Goal: Information Seeking & Learning: Learn about a topic

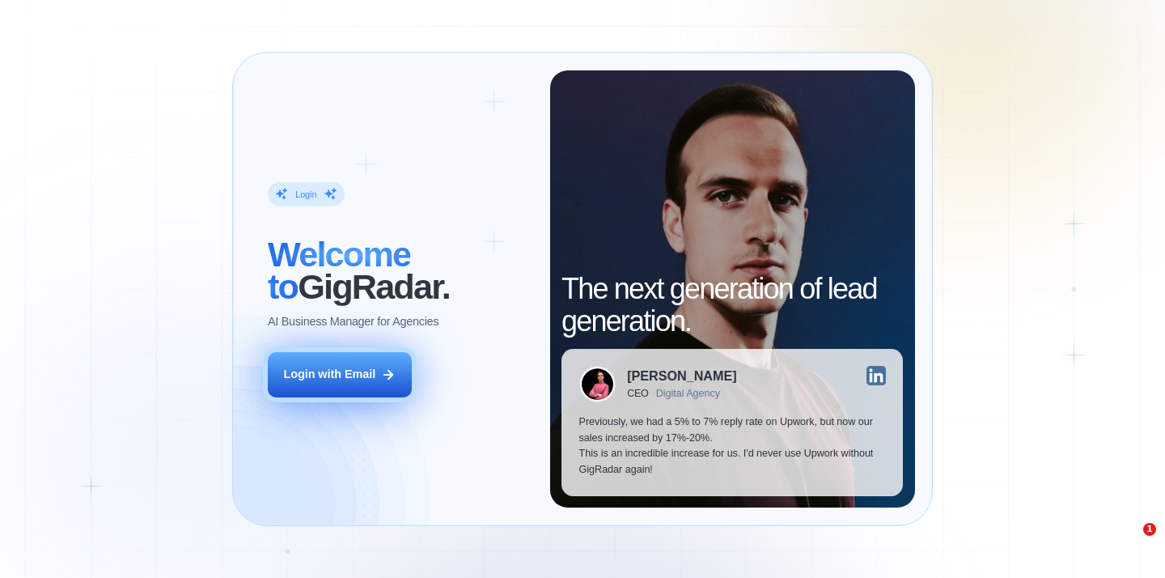
click at [365, 357] on button "Login with Email" at bounding box center [340, 374] width 144 height 45
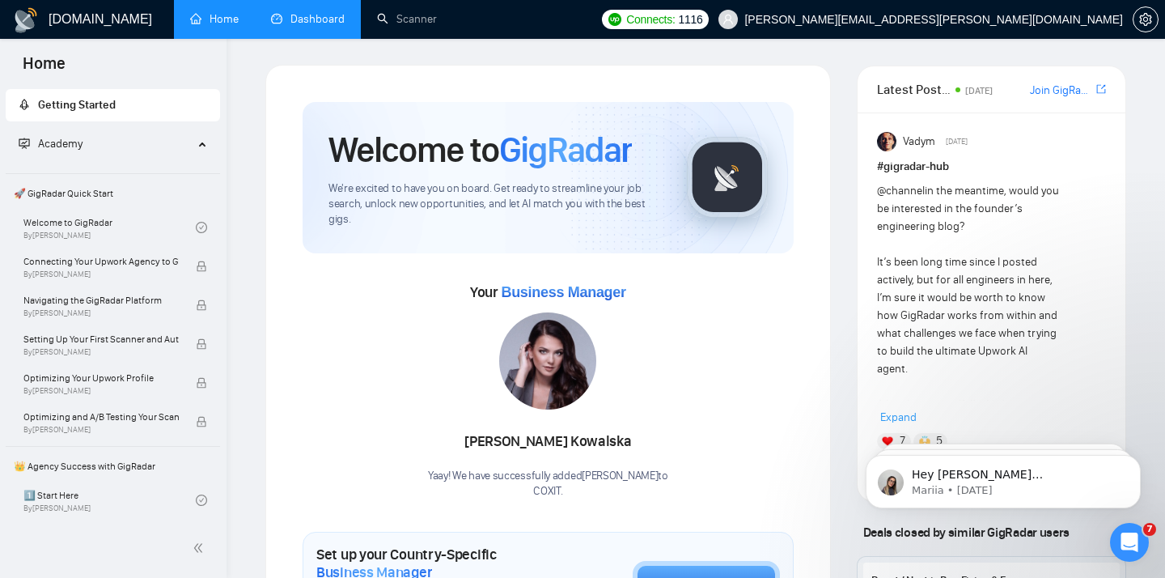
click at [325, 26] on link "Dashboard" at bounding box center [308, 19] width 74 height 14
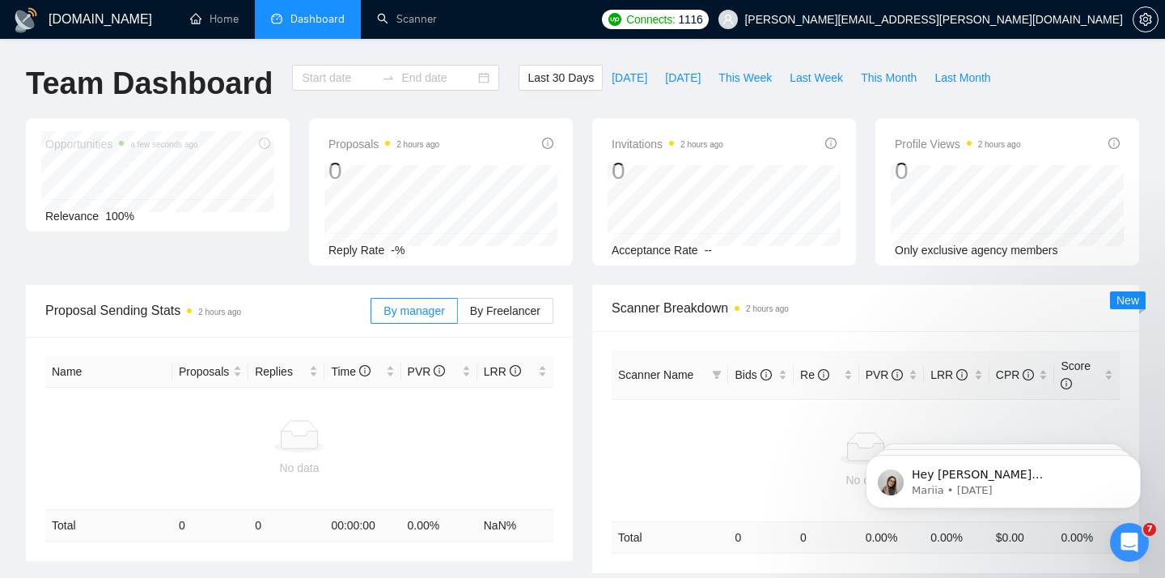
type input "[DATE]"
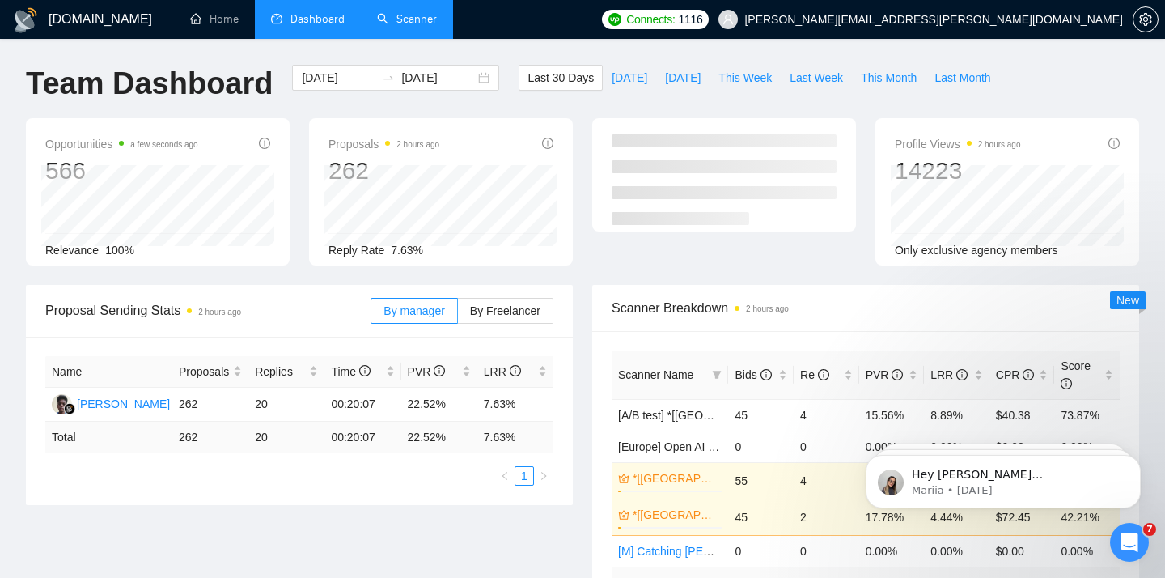
click at [405, 26] on link "Scanner" at bounding box center [407, 19] width 60 height 14
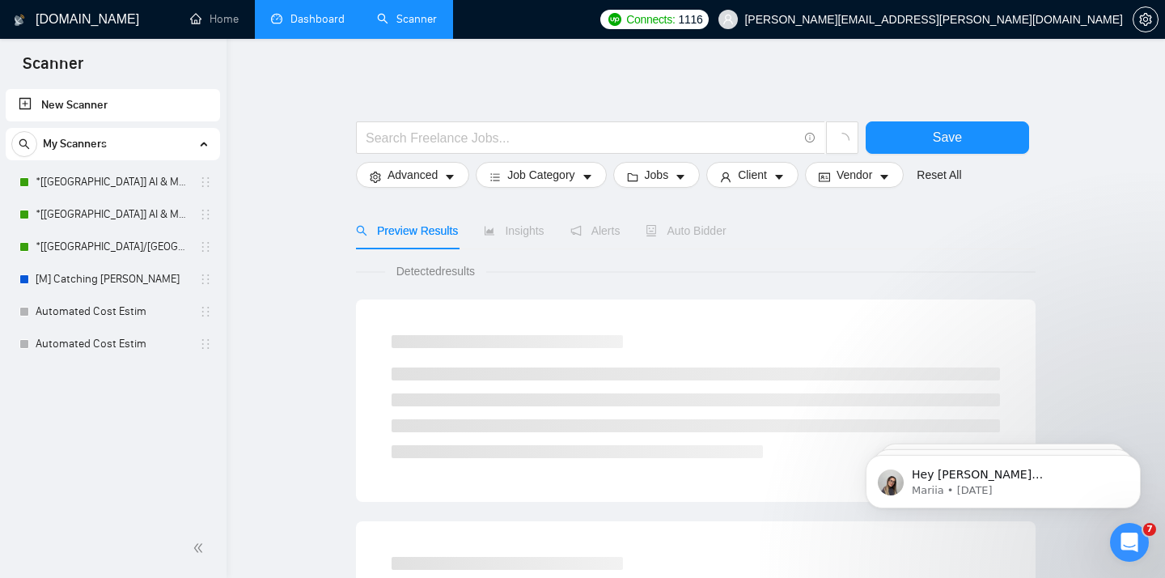
click at [326, 21] on link "Dashboard" at bounding box center [308, 19] width 74 height 14
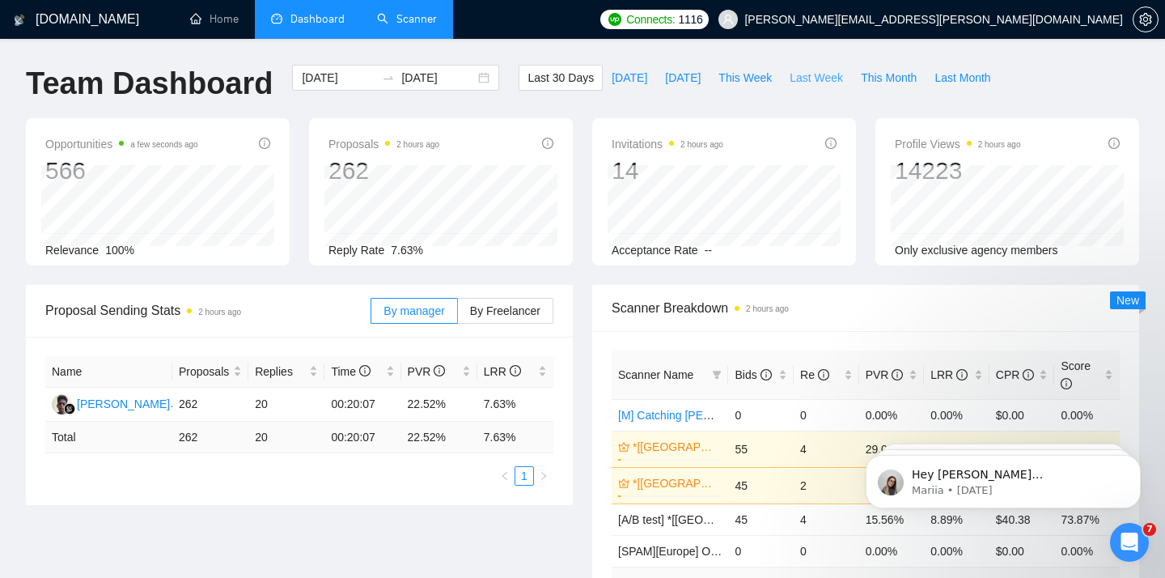
click at [808, 76] on span "Last Week" at bounding box center [816, 78] width 53 height 18
type input "[DATE]"
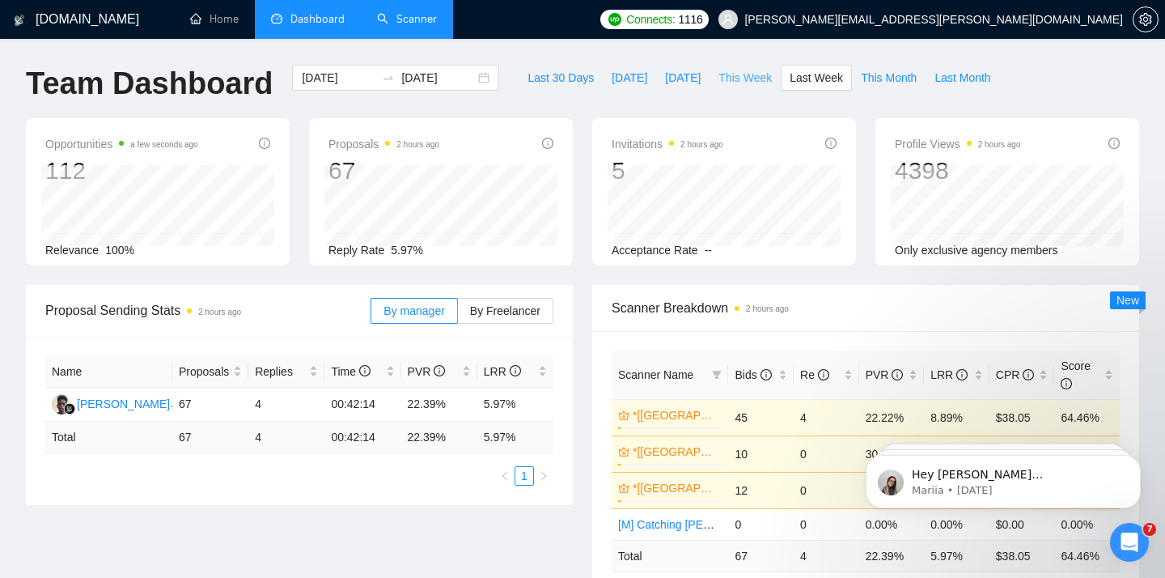
click at [735, 86] on span "This Week" at bounding box center [745, 78] width 53 height 18
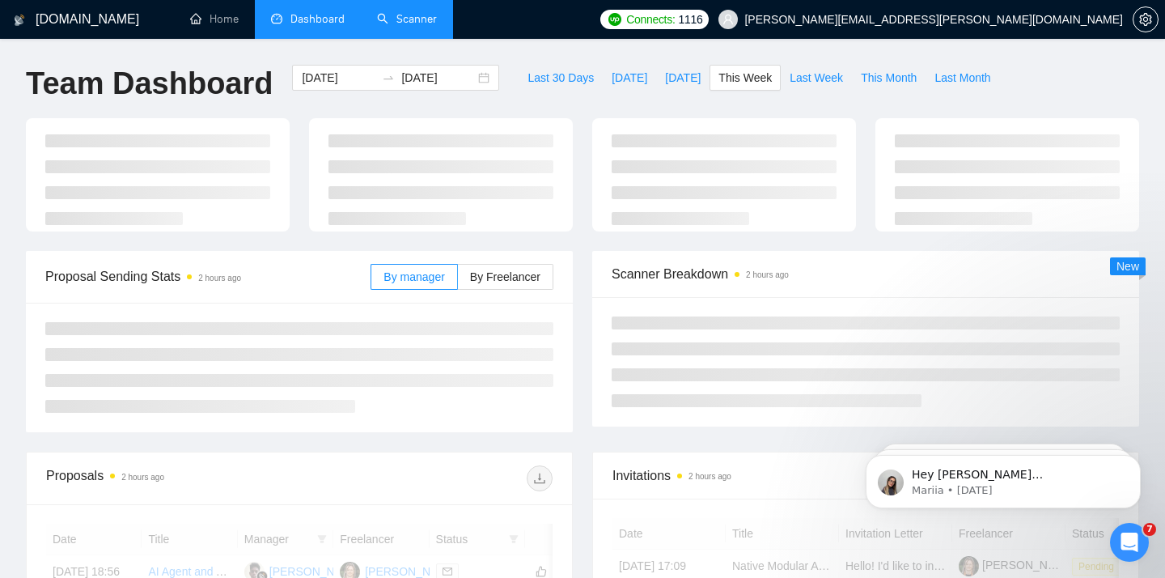
type input "[DATE]"
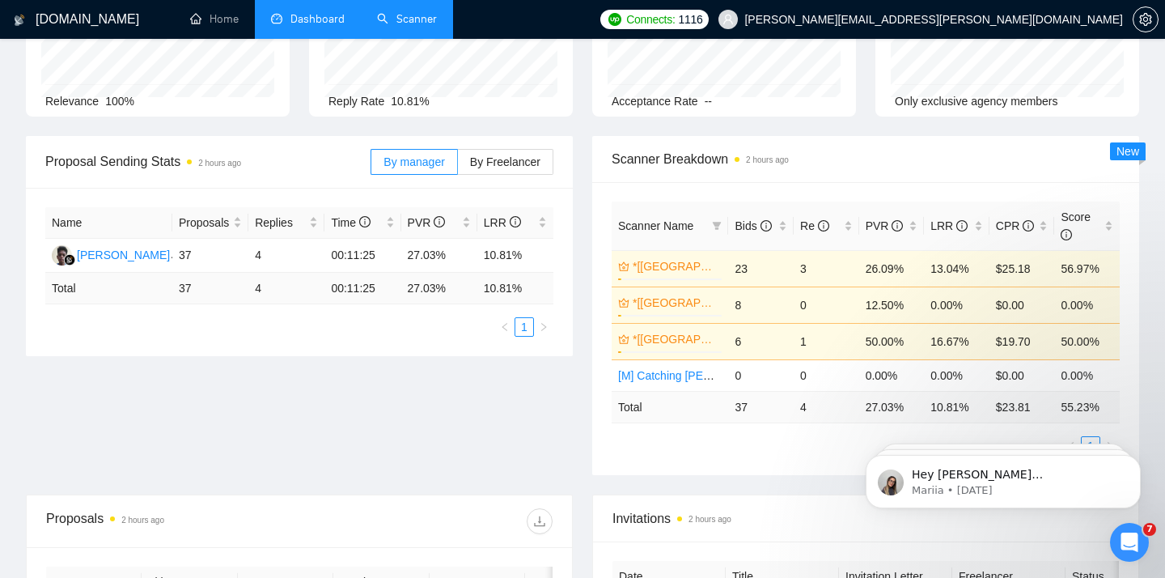
scroll to position [147, 0]
click at [637, 303] on link "*[[GEOGRAPHIC_DATA]/[GEOGRAPHIC_DATA]] AI Agent Development" at bounding box center [676, 304] width 86 height 18
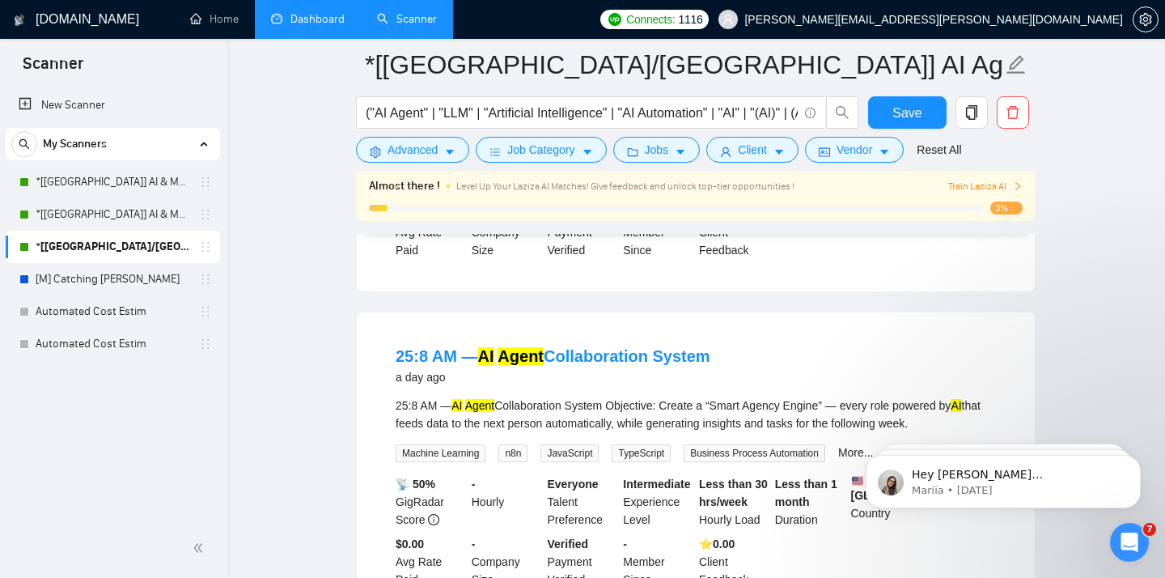
scroll to position [834, 0]
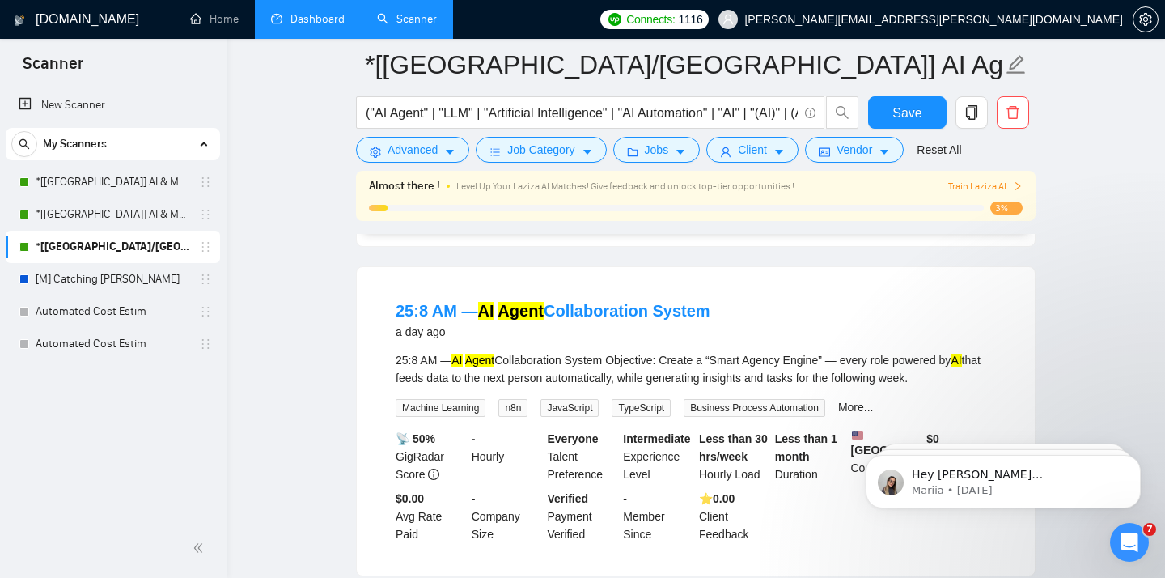
click at [43, 34] on h1 "[DOMAIN_NAME]" at bounding box center [88, 19] width 104 height 39
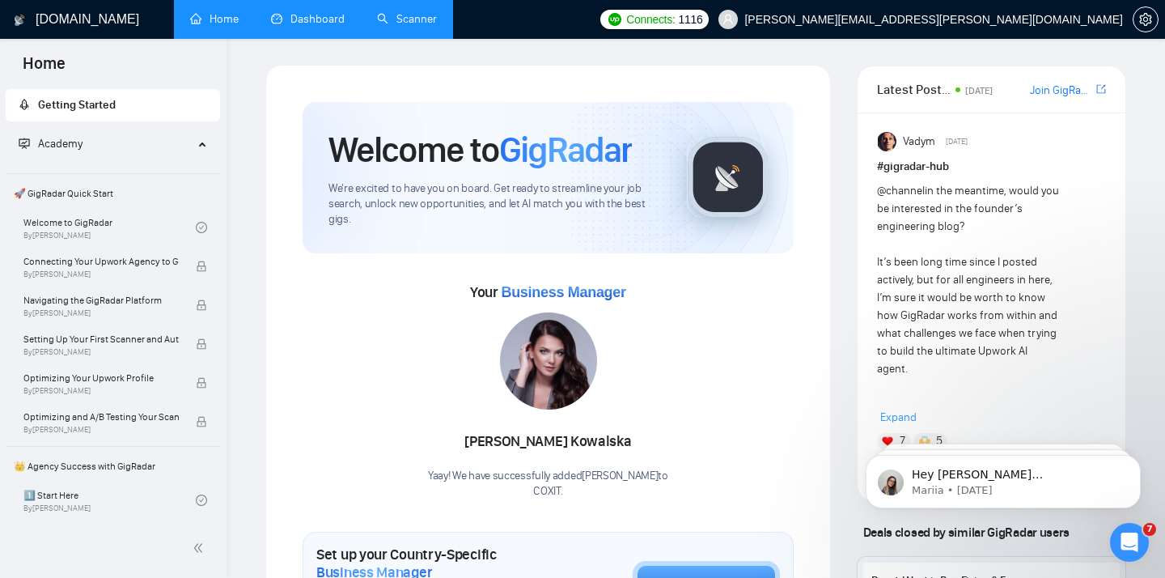
click at [329, 25] on link "Dashboard" at bounding box center [308, 19] width 74 height 14
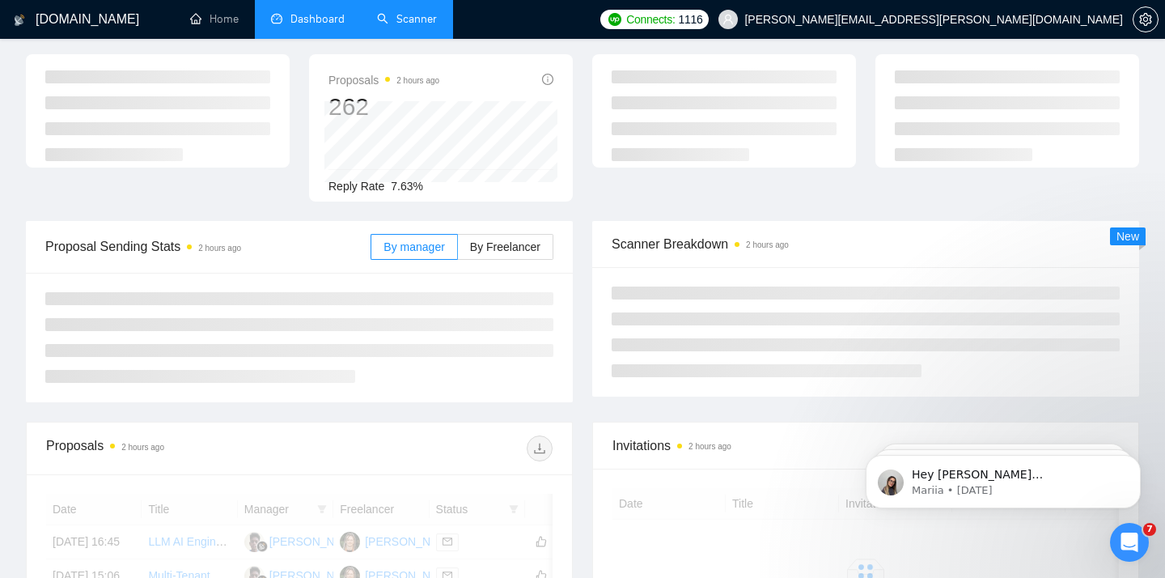
scroll to position [69, 0]
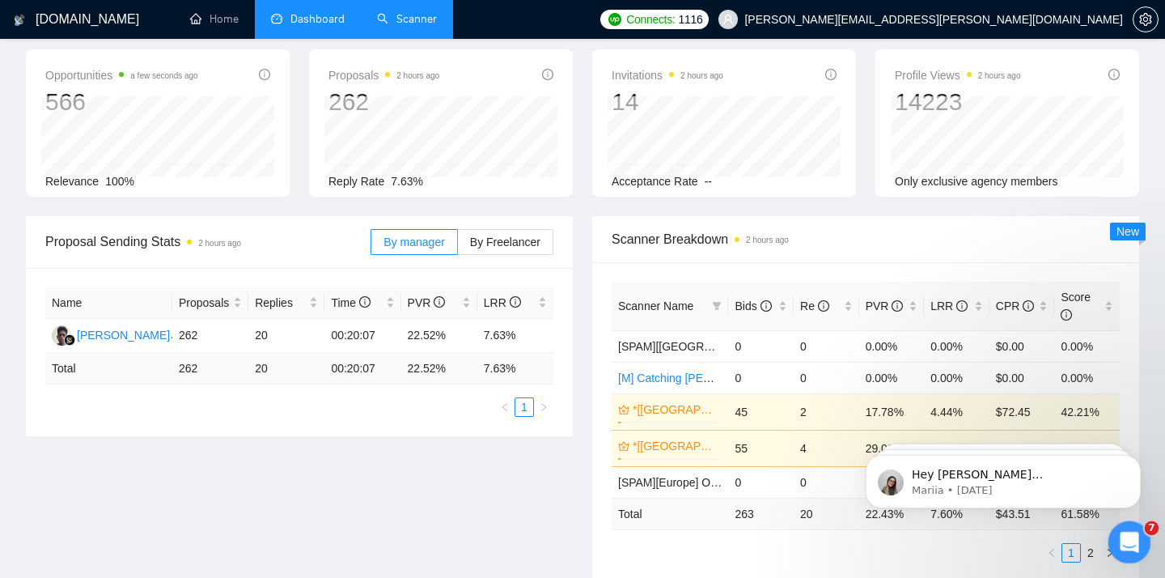
click at [1133, 522] on div "Open Intercom Messenger" at bounding box center [1127, 539] width 53 height 53
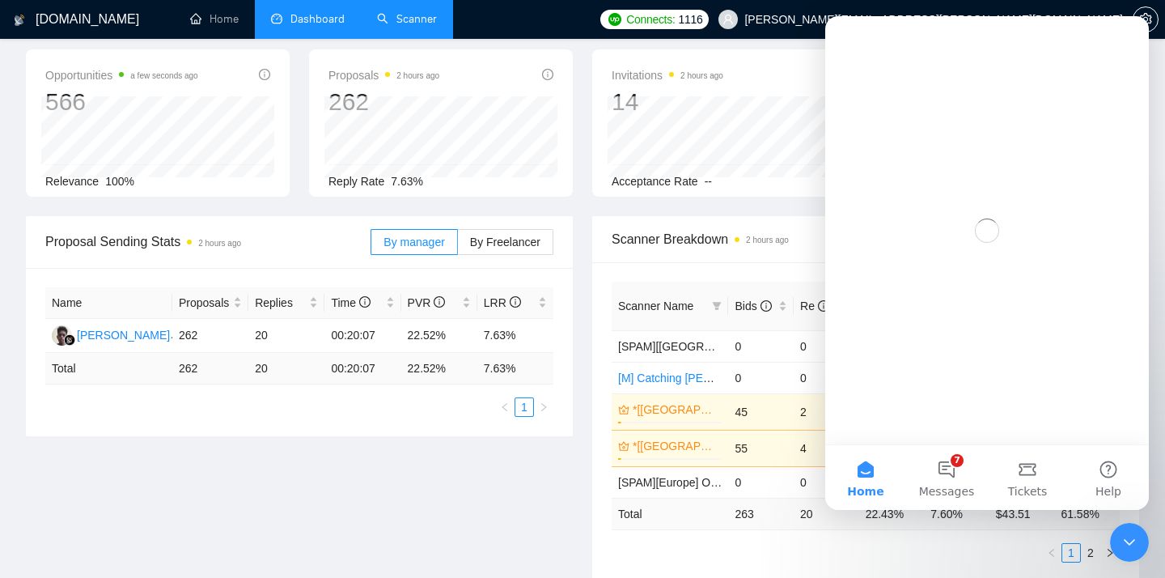
scroll to position [0, 0]
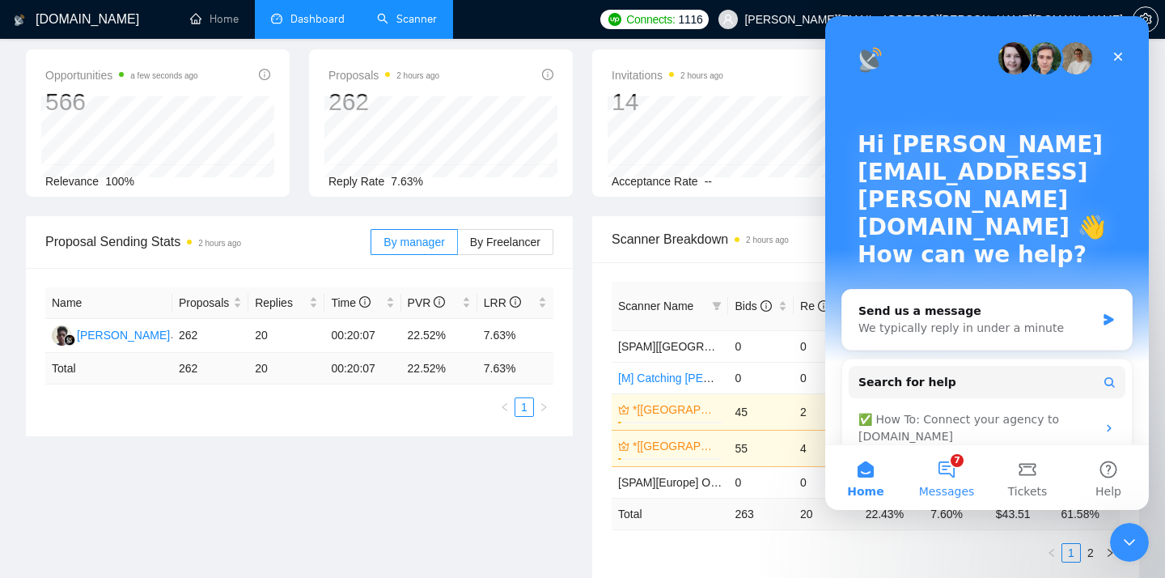
click at [962, 477] on button "7 Messages" at bounding box center [946, 477] width 81 height 65
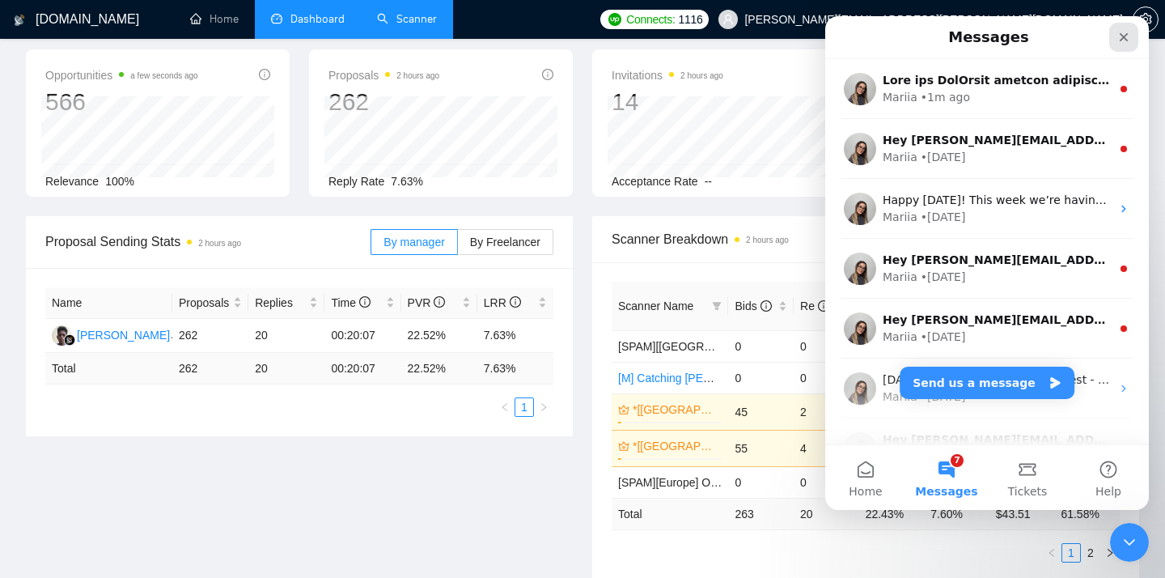
click at [1127, 33] on icon "Close" at bounding box center [1124, 37] width 9 height 9
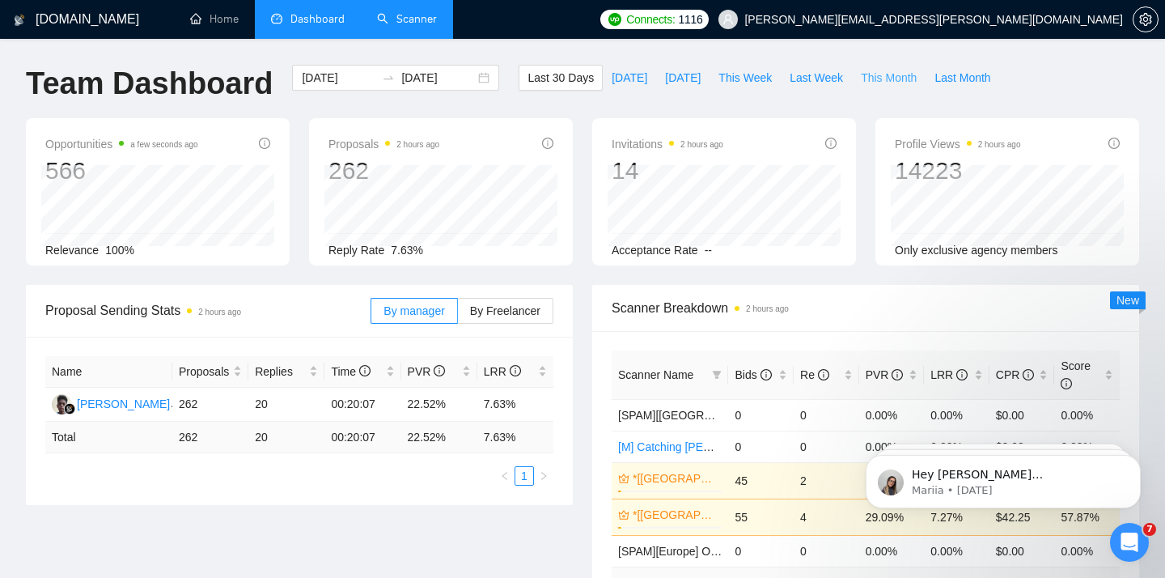
click at [864, 78] on span "This Month" at bounding box center [889, 78] width 56 height 18
type input "[DATE]"
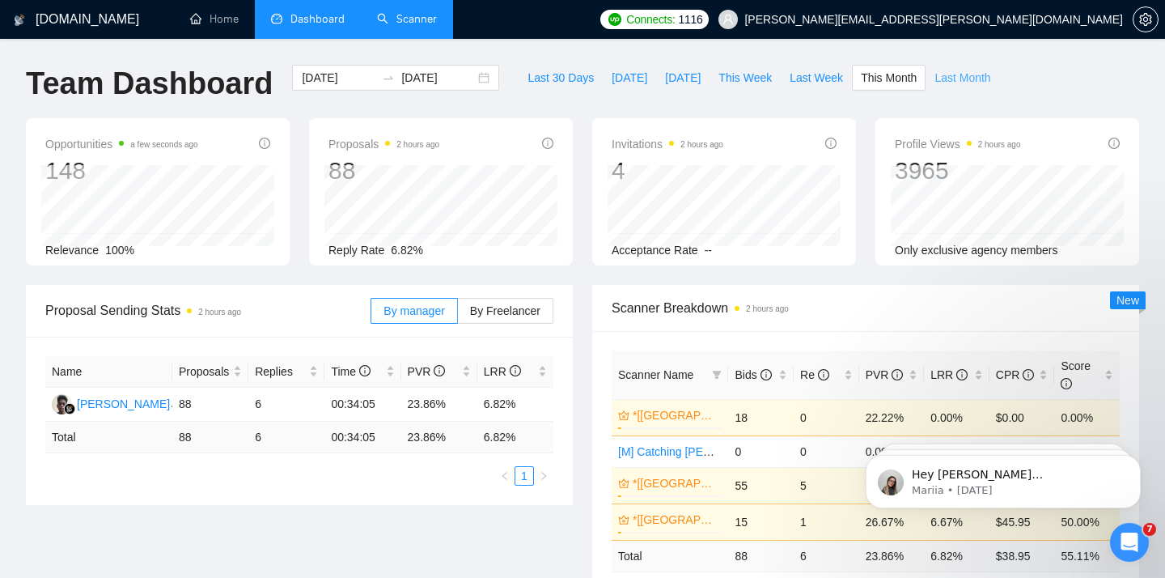
click at [977, 86] on span "Last Month" at bounding box center [963, 78] width 56 height 18
type input "[DATE]"
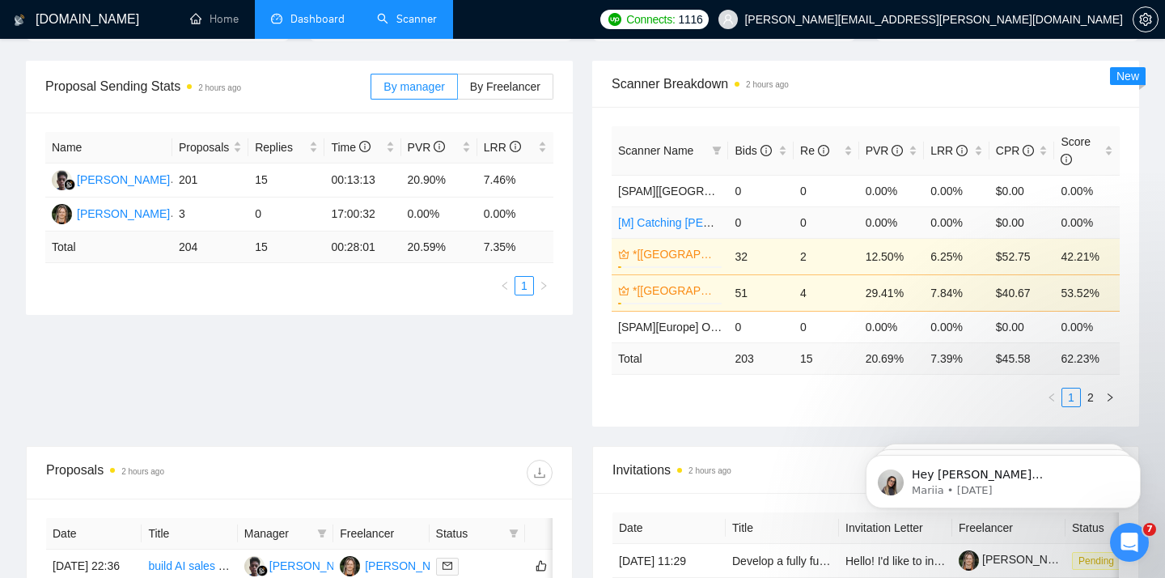
scroll to position [227, 0]
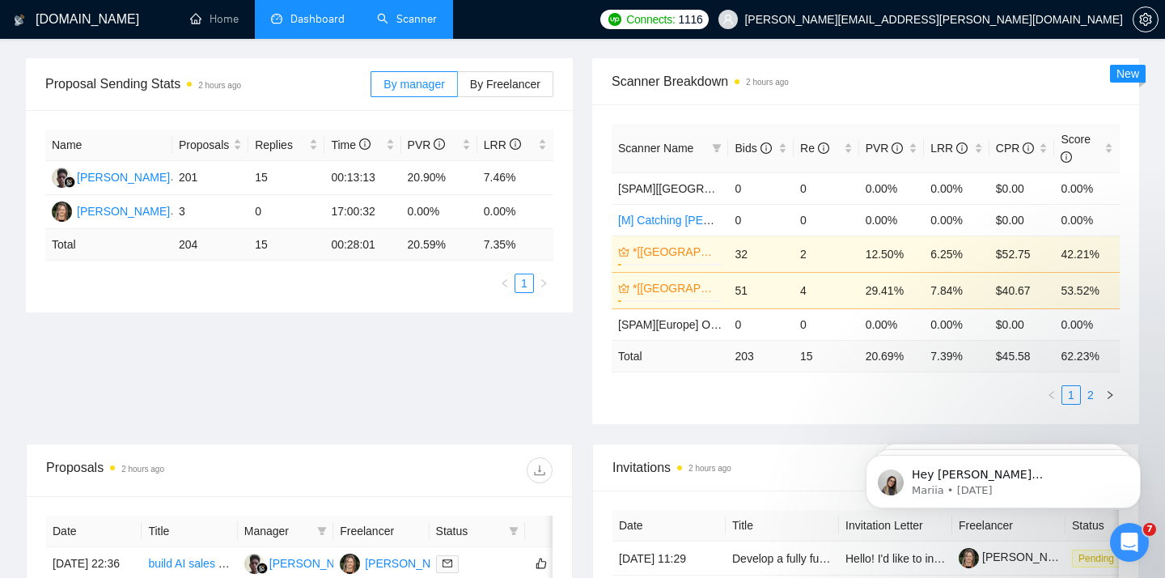
click at [1094, 393] on link "2" at bounding box center [1091, 395] width 18 height 18
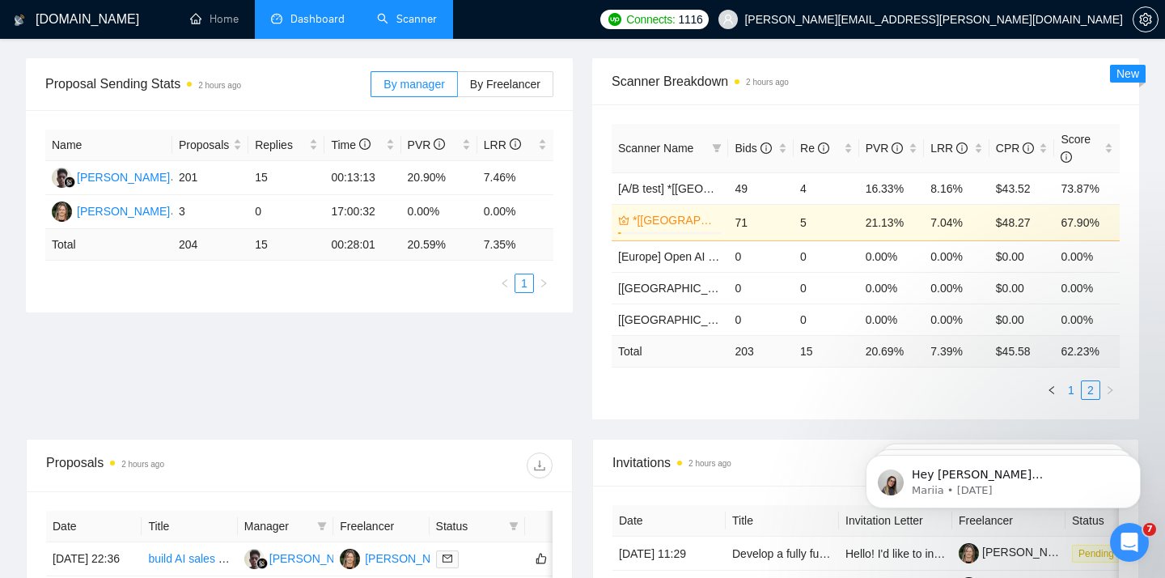
click at [1068, 393] on link "1" at bounding box center [1072, 390] width 18 height 18
